Goal: Transaction & Acquisition: Purchase product/service

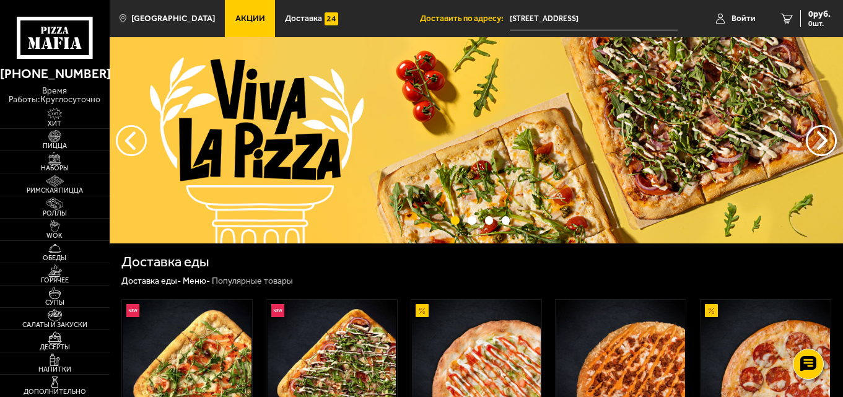
click at [635, 20] on input "[STREET_ADDRESS]" at bounding box center [594, 18] width 168 height 23
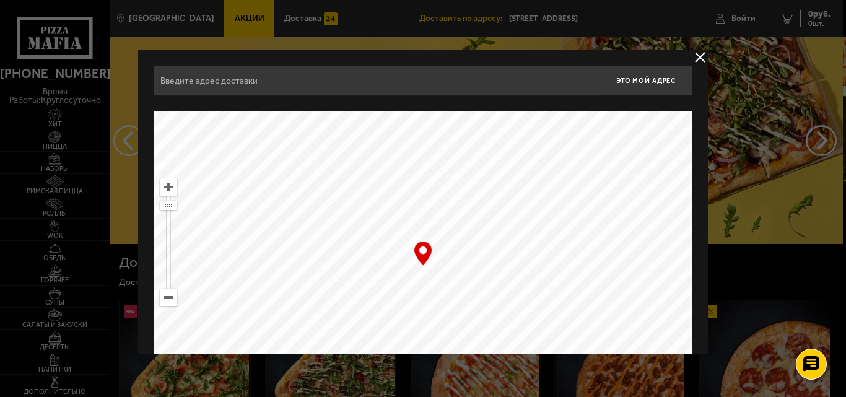
type input "[STREET_ADDRESS]"
drag, startPoint x: 342, startPoint y: 94, endPoint x: 43, endPoint y: 85, distance: 299.8
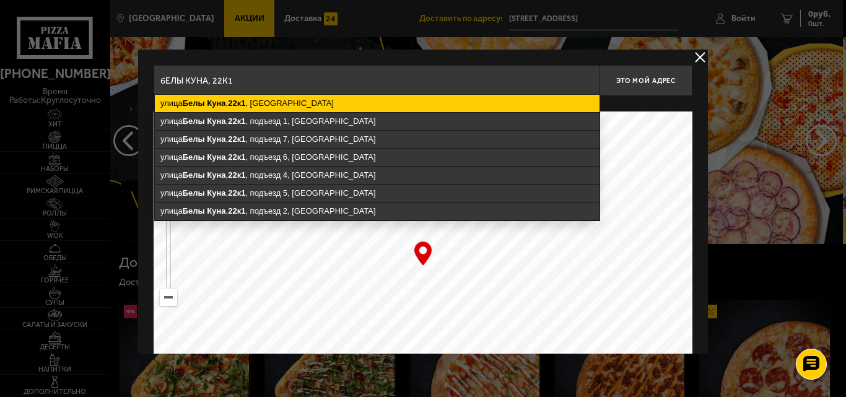
click at [283, 102] on ymaps "[STREET_ADDRESS]" at bounding box center [377, 103] width 445 height 17
type input "[STREET_ADDRESS]"
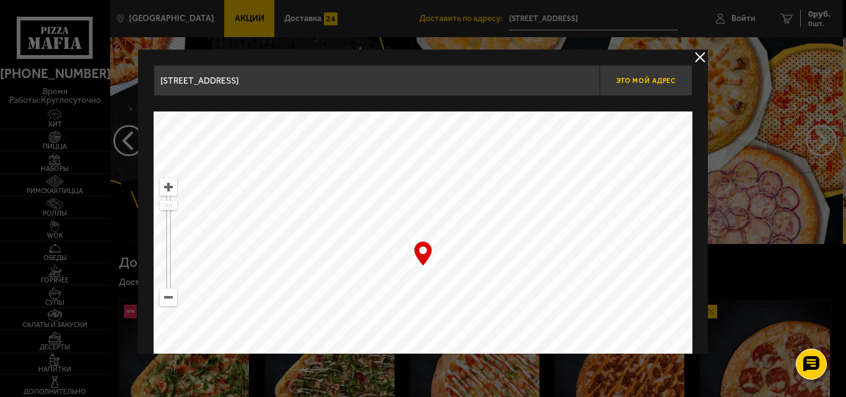
click at [652, 90] on button "Это мой адрес" at bounding box center [645, 80] width 93 height 31
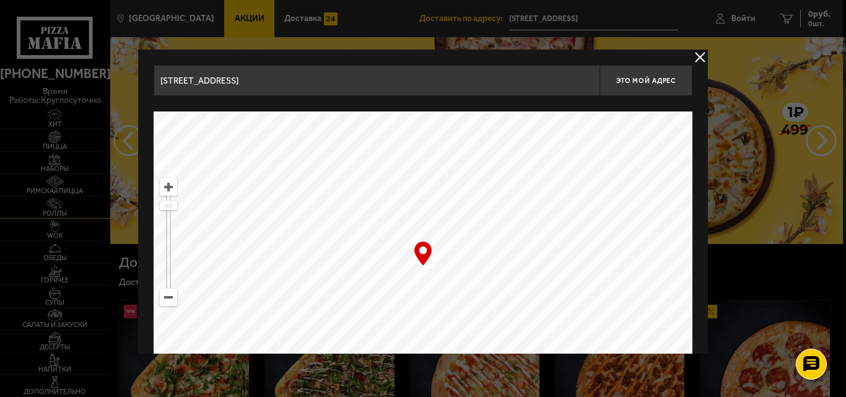
type input "[STREET_ADDRESS]"
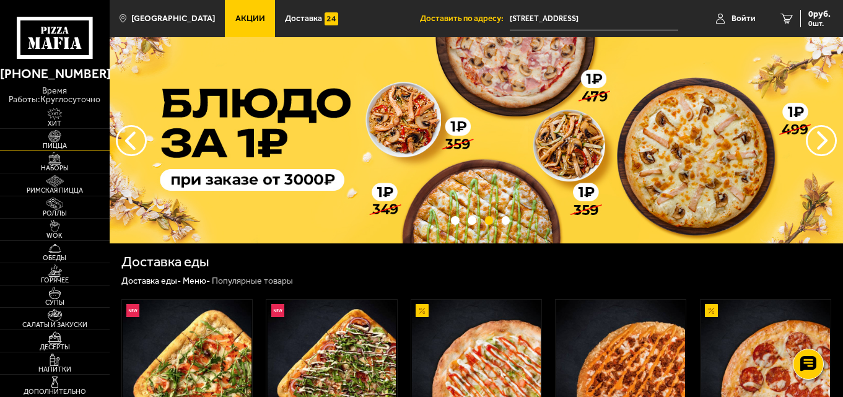
click at [56, 147] on span "Пицца" at bounding box center [55, 145] width 110 height 7
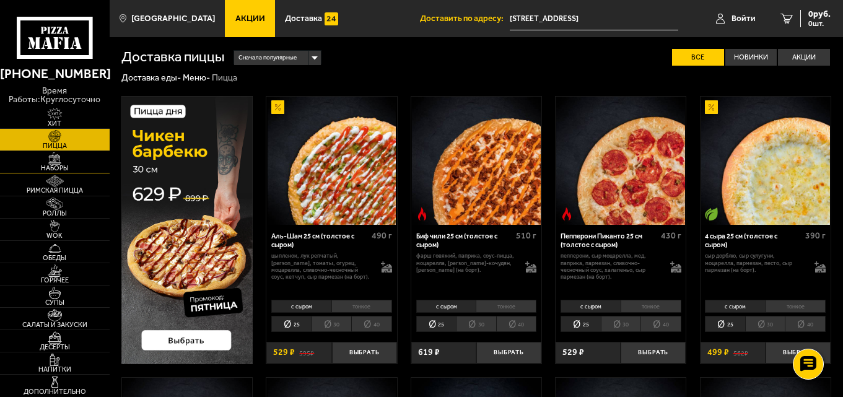
click at [78, 163] on link "Наборы" at bounding box center [55, 162] width 110 height 22
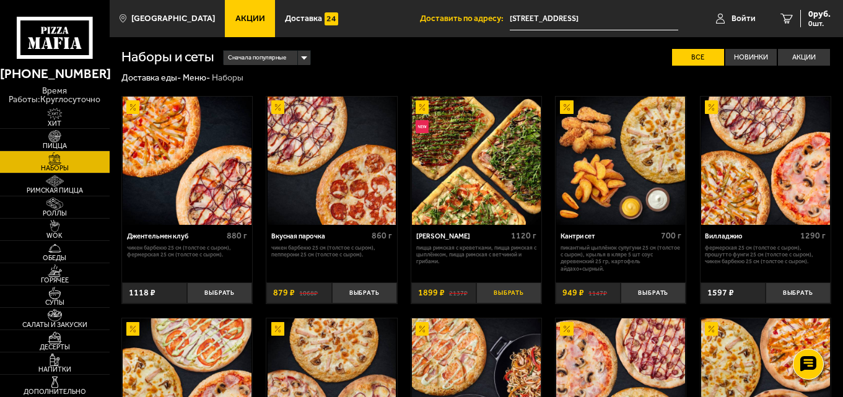
click at [520, 294] on button "Выбрать" at bounding box center [508, 293] width 65 height 22
click at [71, 279] on span "Горячее" at bounding box center [55, 280] width 110 height 7
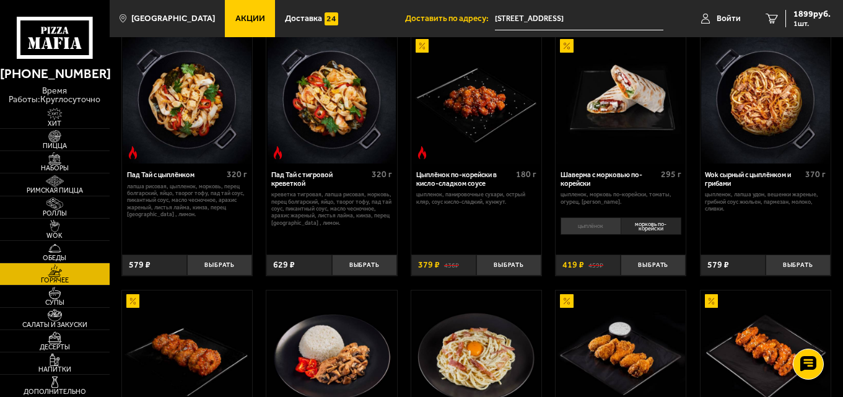
scroll to position [62, 0]
click at [211, 268] on button "Выбрать" at bounding box center [219, 265] width 65 height 22
click at [61, 205] on img at bounding box center [54, 204] width 33 height 12
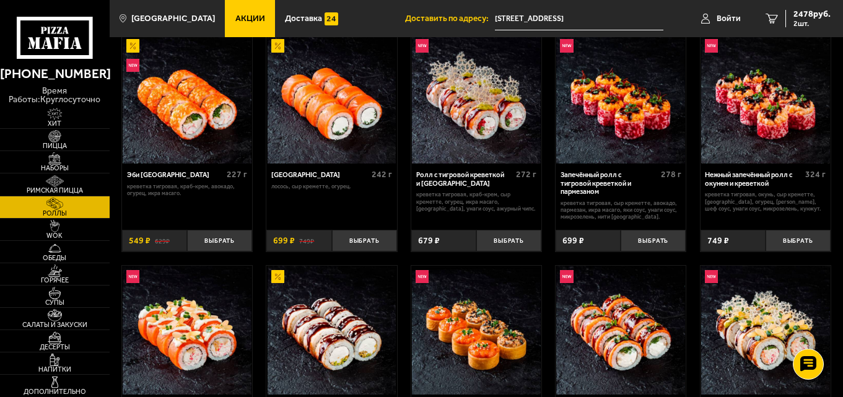
scroll to position [62, 0]
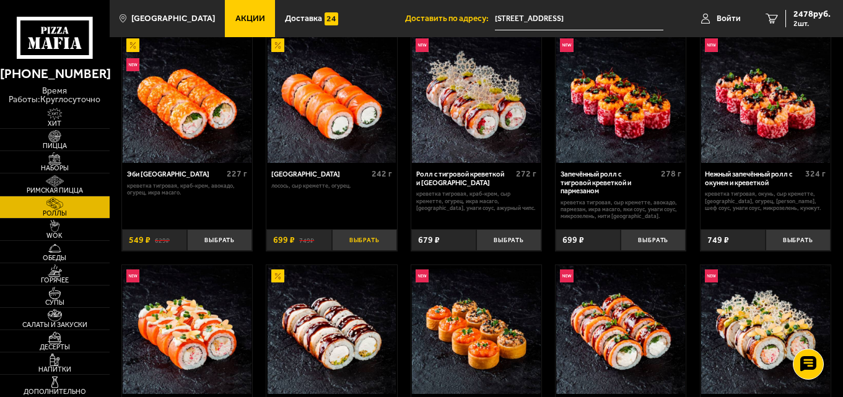
click at [372, 245] on button "Выбрать" at bounding box center [364, 240] width 65 height 22
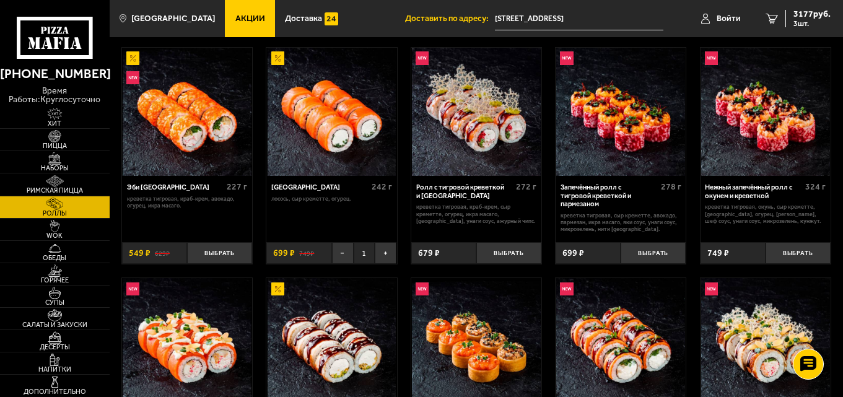
scroll to position [0, 0]
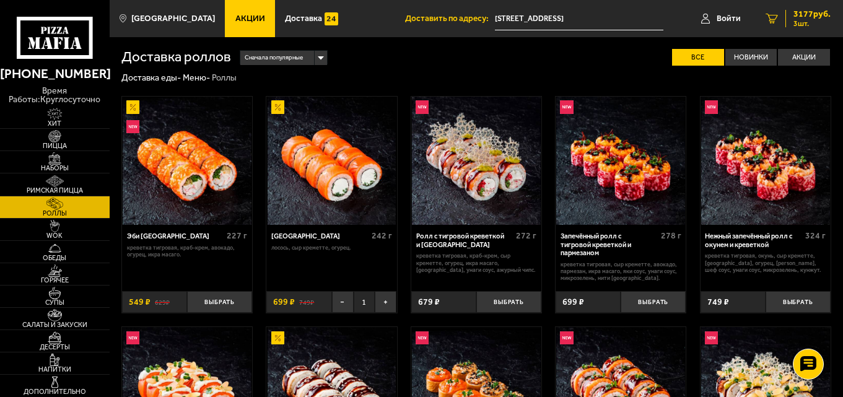
click at [821, 14] on span "3177 руб." at bounding box center [811, 14] width 37 height 9
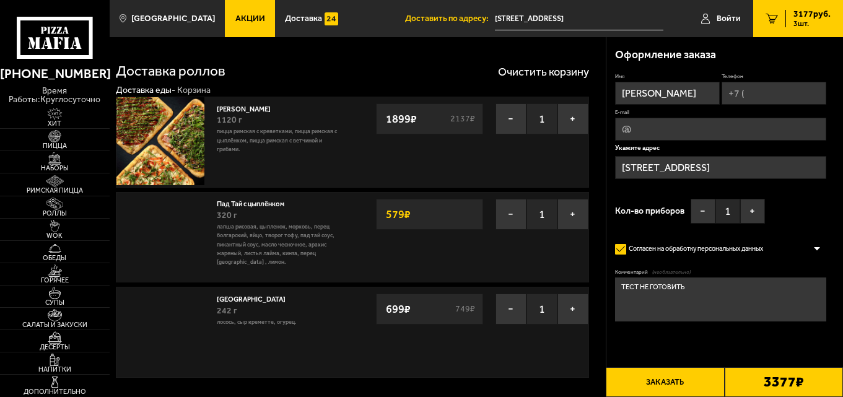
type input "[STREET_ADDRESS]"
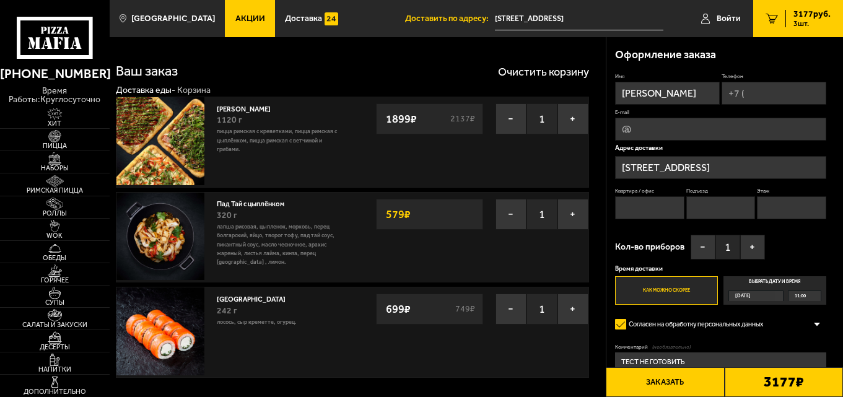
click at [741, 99] on input "Телефон" at bounding box center [773, 93] width 105 height 23
type input "[PHONE_NUMBER]"
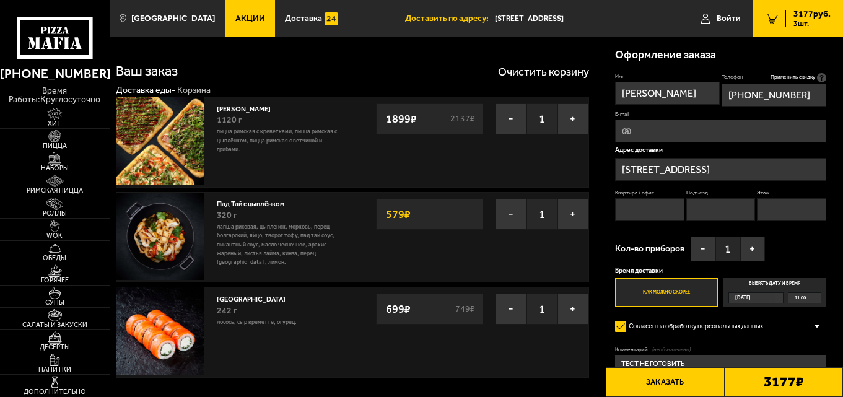
click at [648, 212] on input "Квартира / офис" at bounding box center [649, 209] width 69 height 23
type input "1"
drag, startPoint x: 707, startPoint y: 211, endPoint x: 748, endPoint y: 202, distance: 42.3
click at [707, 211] on input "Подъезд" at bounding box center [720, 209] width 69 height 23
type input "1"
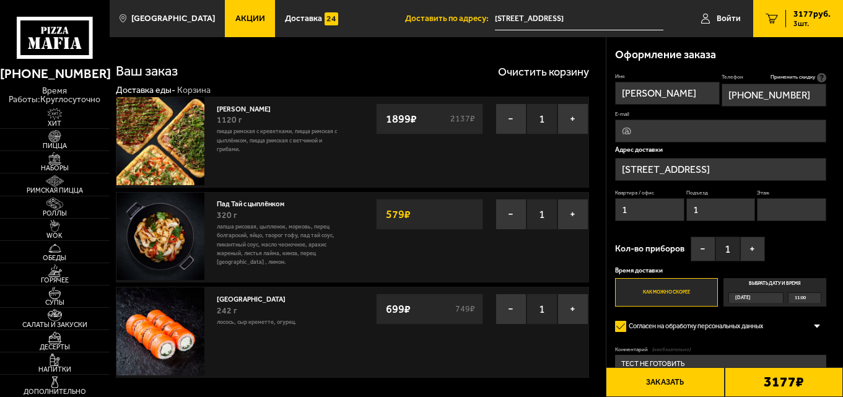
click at [794, 203] on input "Этаж" at bounding box center [791, 209] width 69 height 23
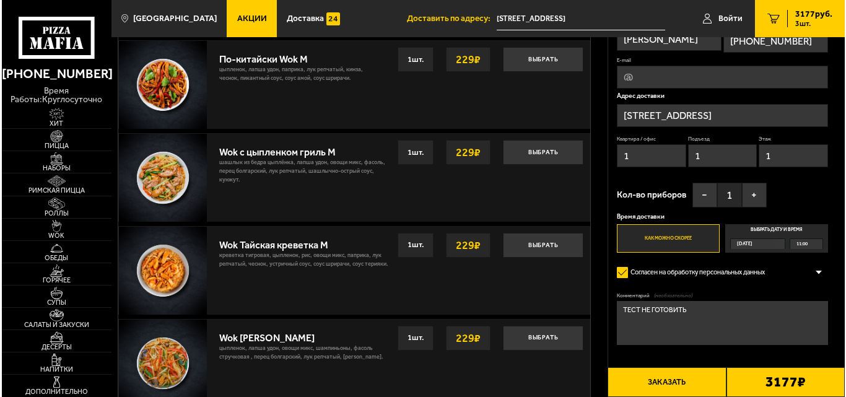
scroll to position [929, 0]
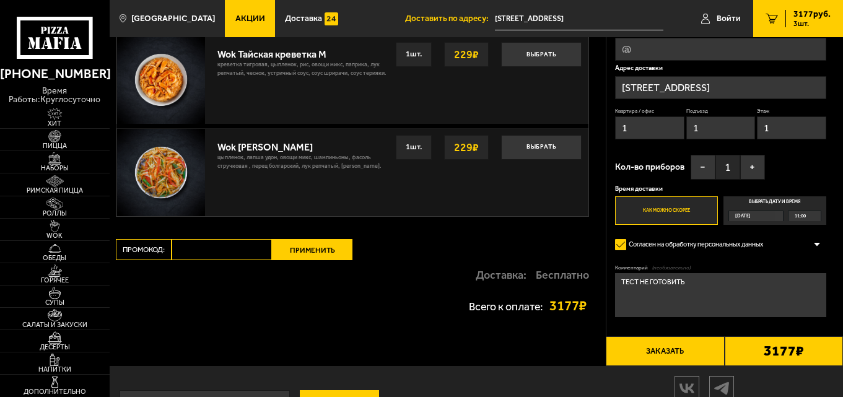
type input "1"
click at [705, 352] on button "Заказать" at bounding box center [665, 351] width 118 height 30
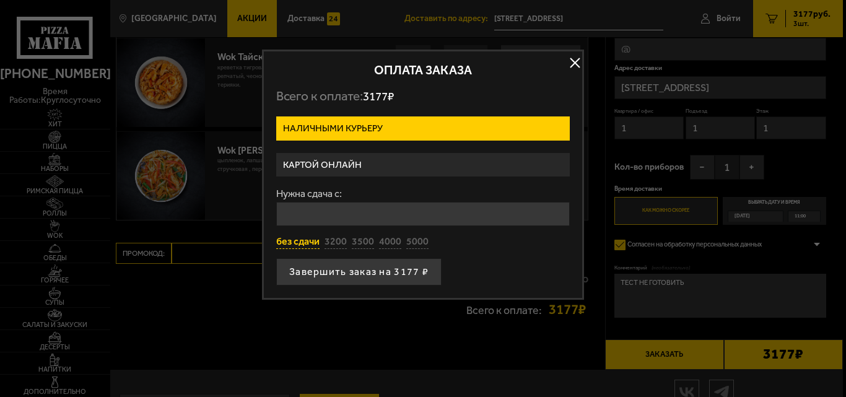
click at [303, 240] on button "без сдачи" at bounding box center [297, 242] width 43 height 14
type input "0"
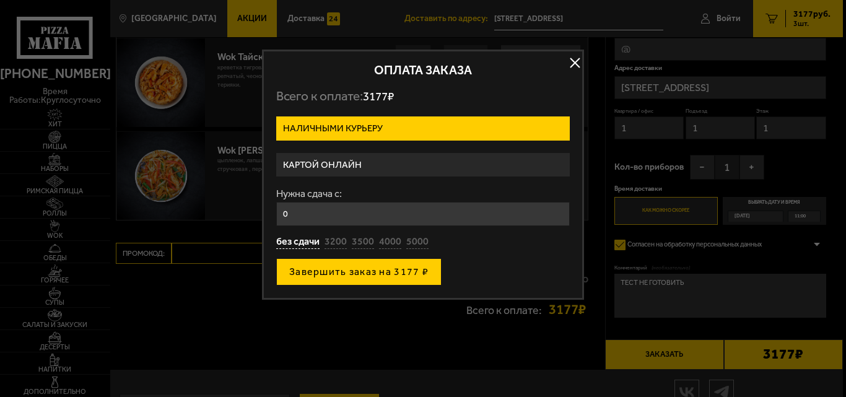
click at [404, 276] on button "Завершить заказ на 3177 ₽" at bounding box center [358, 271] width 165 height 27
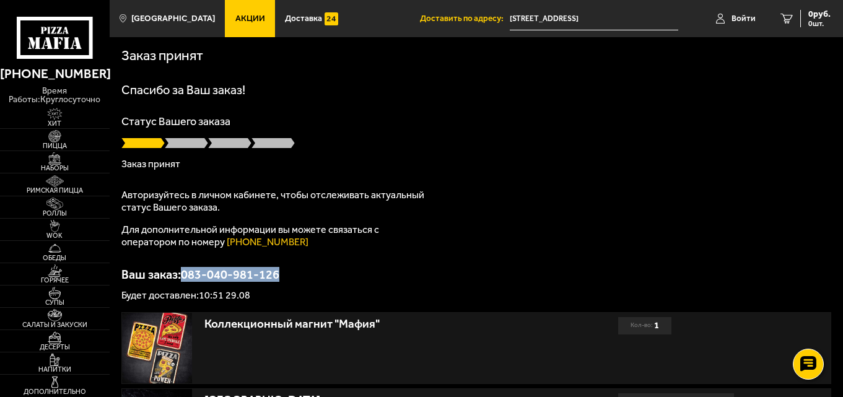
drag, startPoint x: 289, startPoint y: 270, endPoint x: 186, endPoint y: 277, distance: 103.0
click at [186, 277] on p "Ваш заказ: 083-040-981-126" at bounding box center [476, 274] width 710 height 12
copy p "083-040-981-126"
